Goal: Task Accomplishment & Management: Use online tool/utility

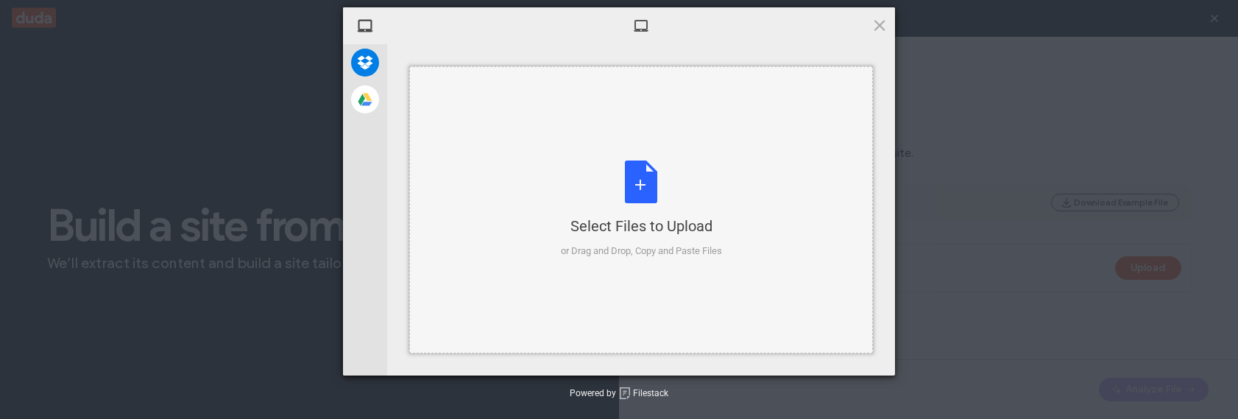
click at [652, 232] on div "Select Files to Upload" at bounding box center [641, 226] width 161 height 21
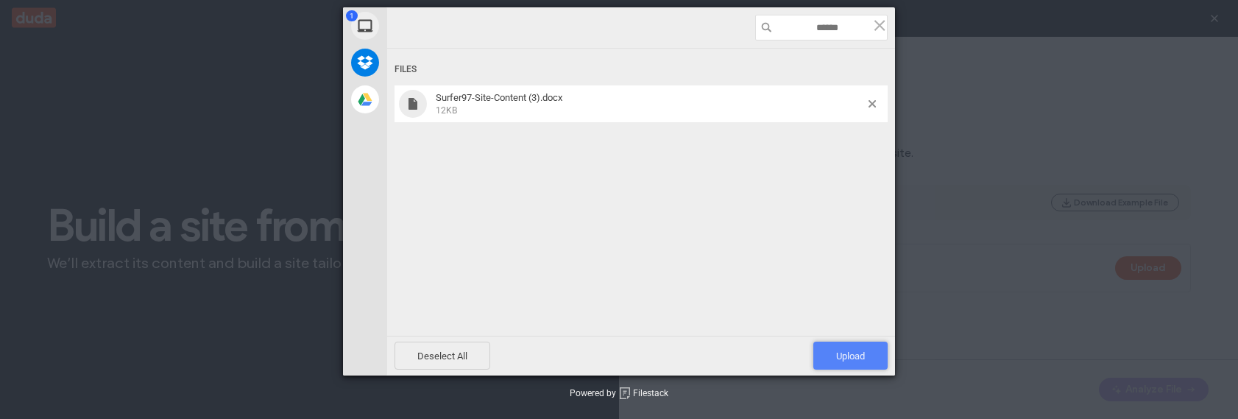
click at [846, 361] on span "Upload 1" at bounding box center [850, 355] width 74 height 28
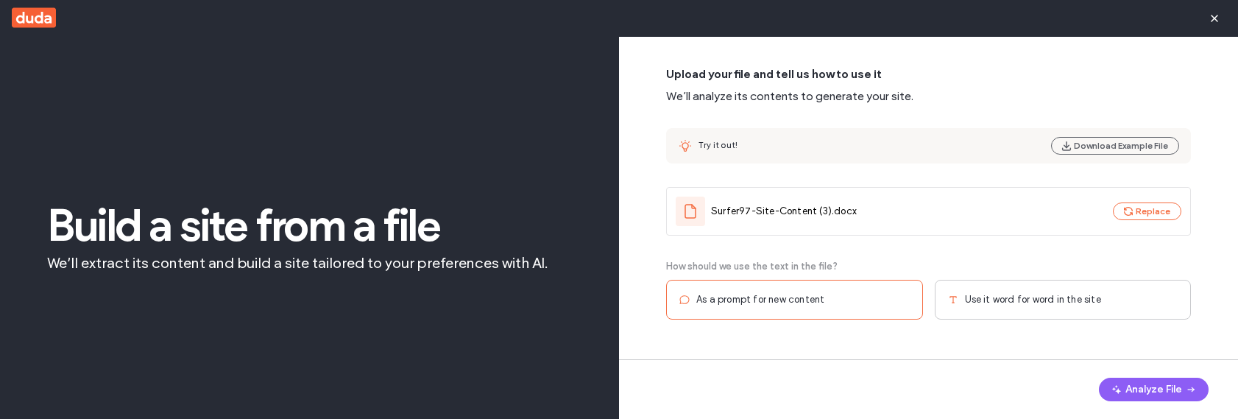
scroll to position [54, 0]
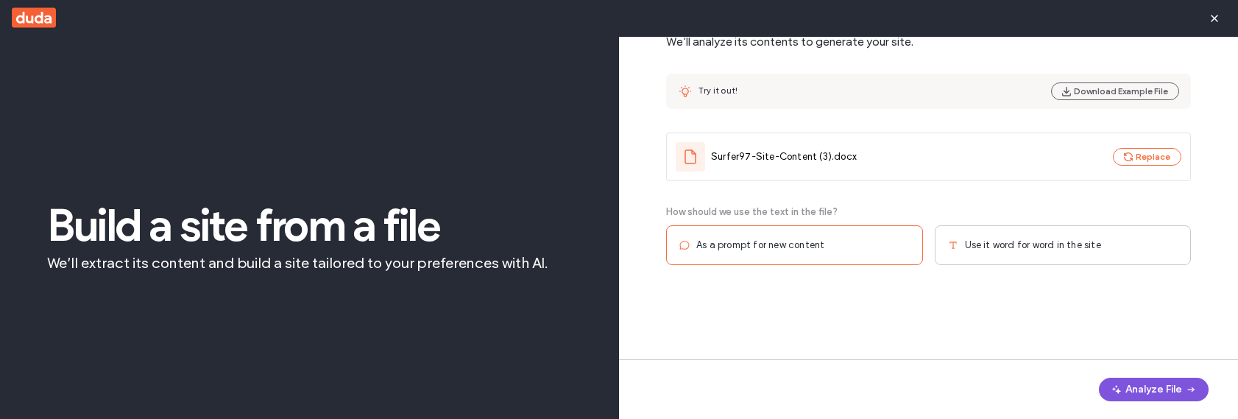
click at [1135, 385] on button "Analyze File" at bounding box center [1154, 389] width 110 height 24
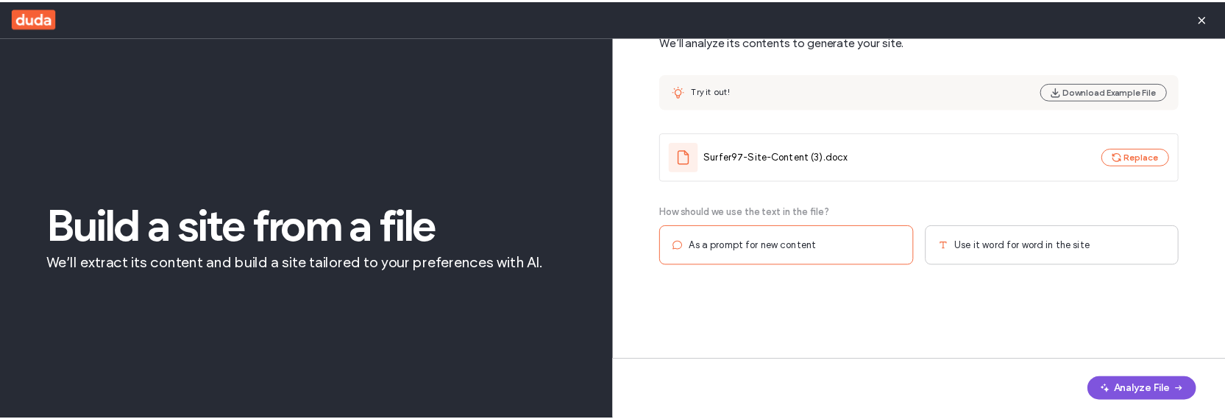
scroll to position [0, 0]
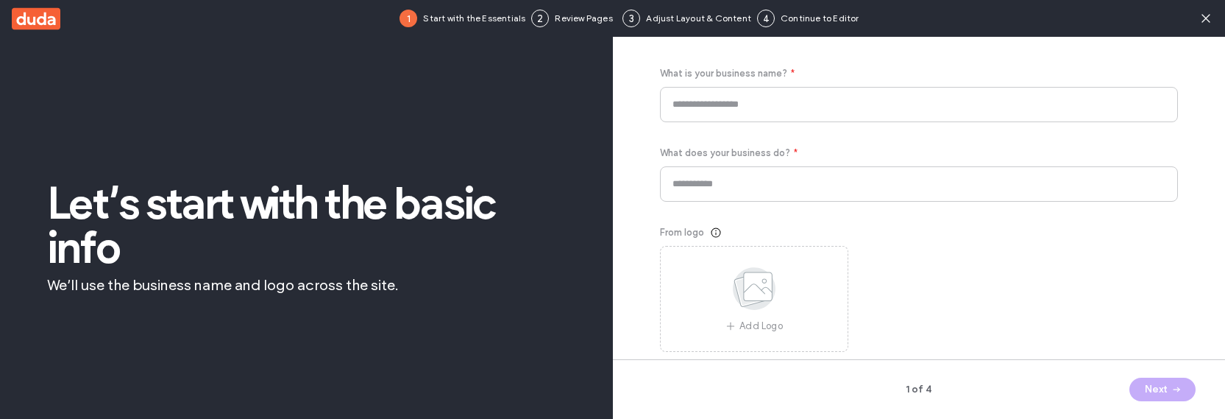
type input "********"
type input "**********"
click at [1160, 392] on button "Next" at bounding box center [1163, 389] width 66 height 24
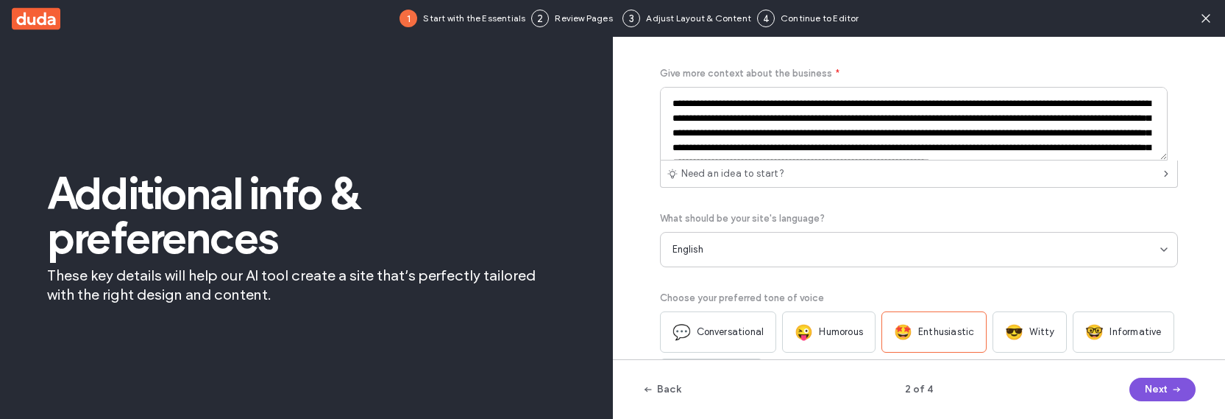
click at [1157, 397] on button "Next" at bounding box center [1163, 389] width 66 height 24
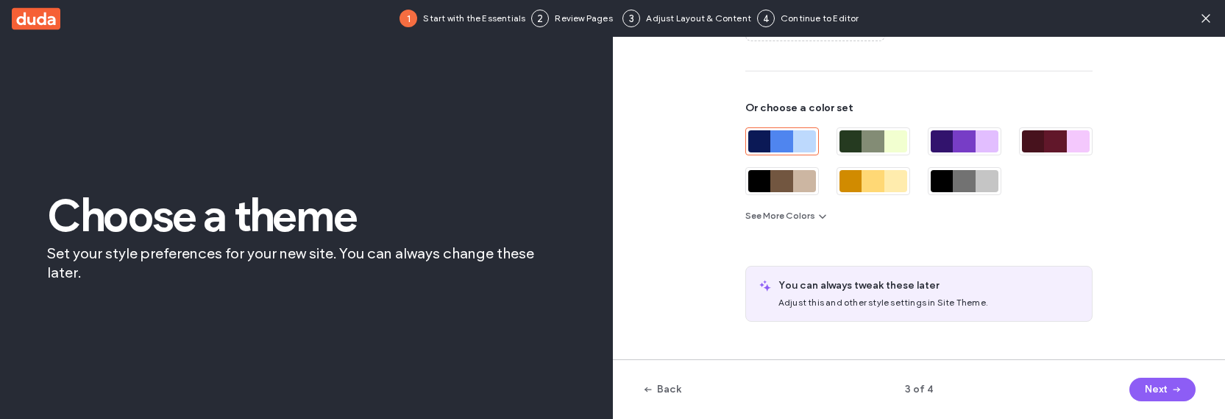
scroll to position [188, 0]
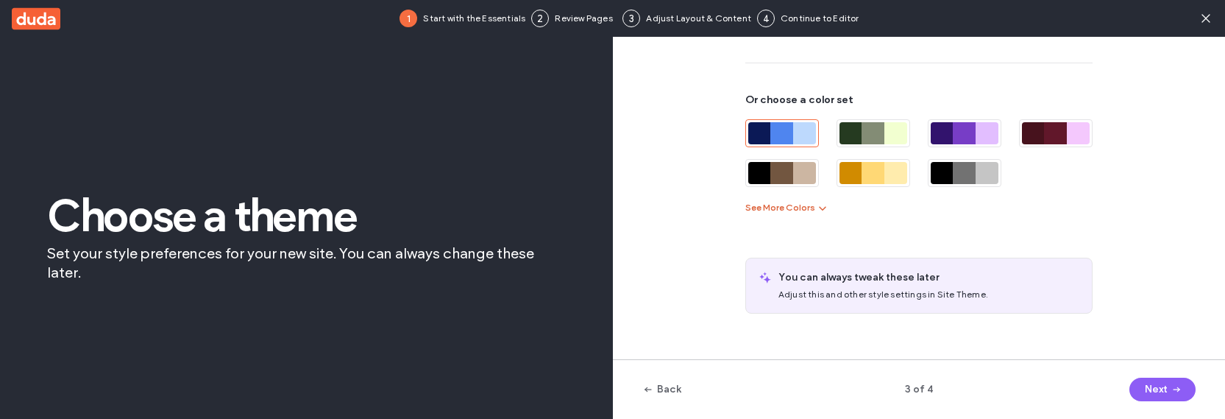
click at [817, 207] on icon "button" at bounding box center [823, 208] width 12 height 12
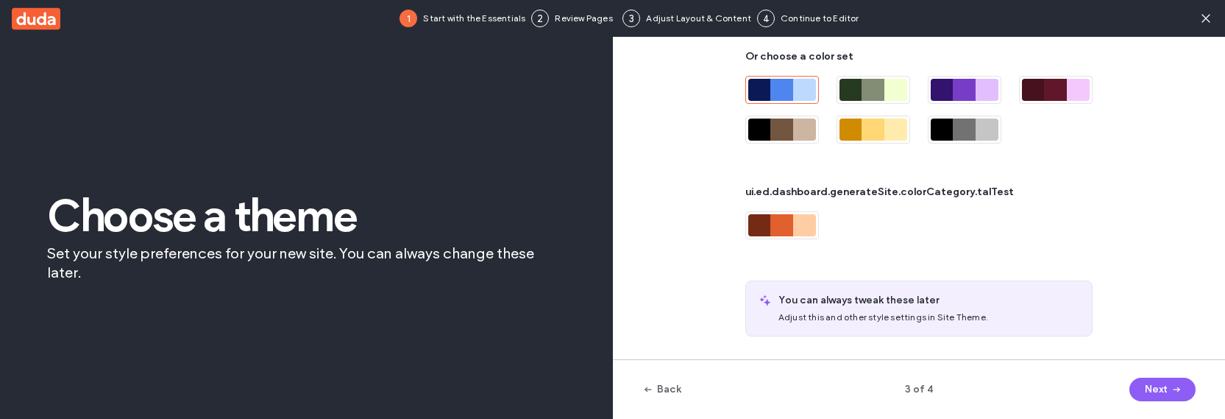
scroll to position [232, 0]
